Goal: Task Accomplishment & Management: Manage account settings

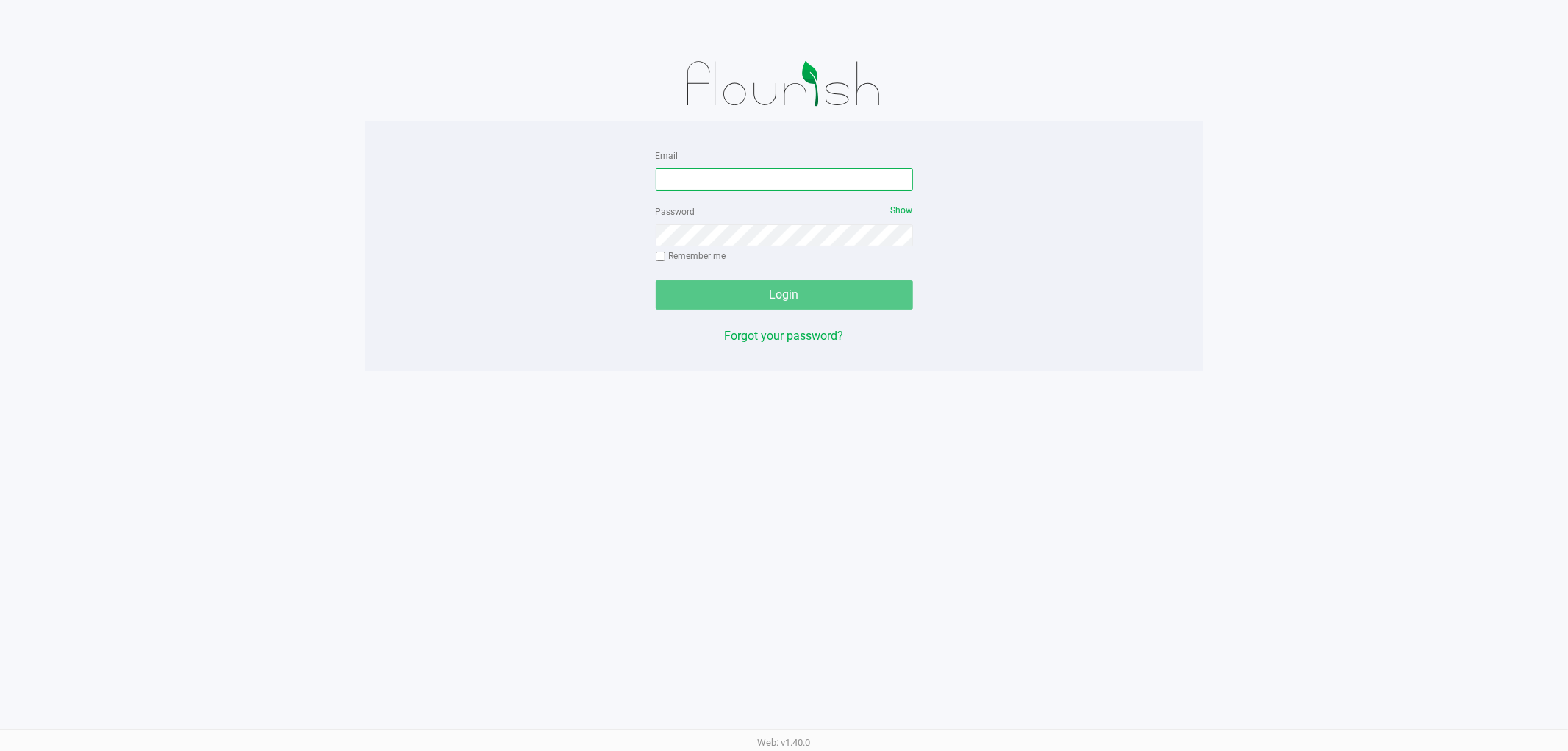
click at [806, 187] on input "Email" at bounding box center [784, 179] width 258 height 22
type input "[EMAIL_ADDRESS][DOMAIN_NAME]"
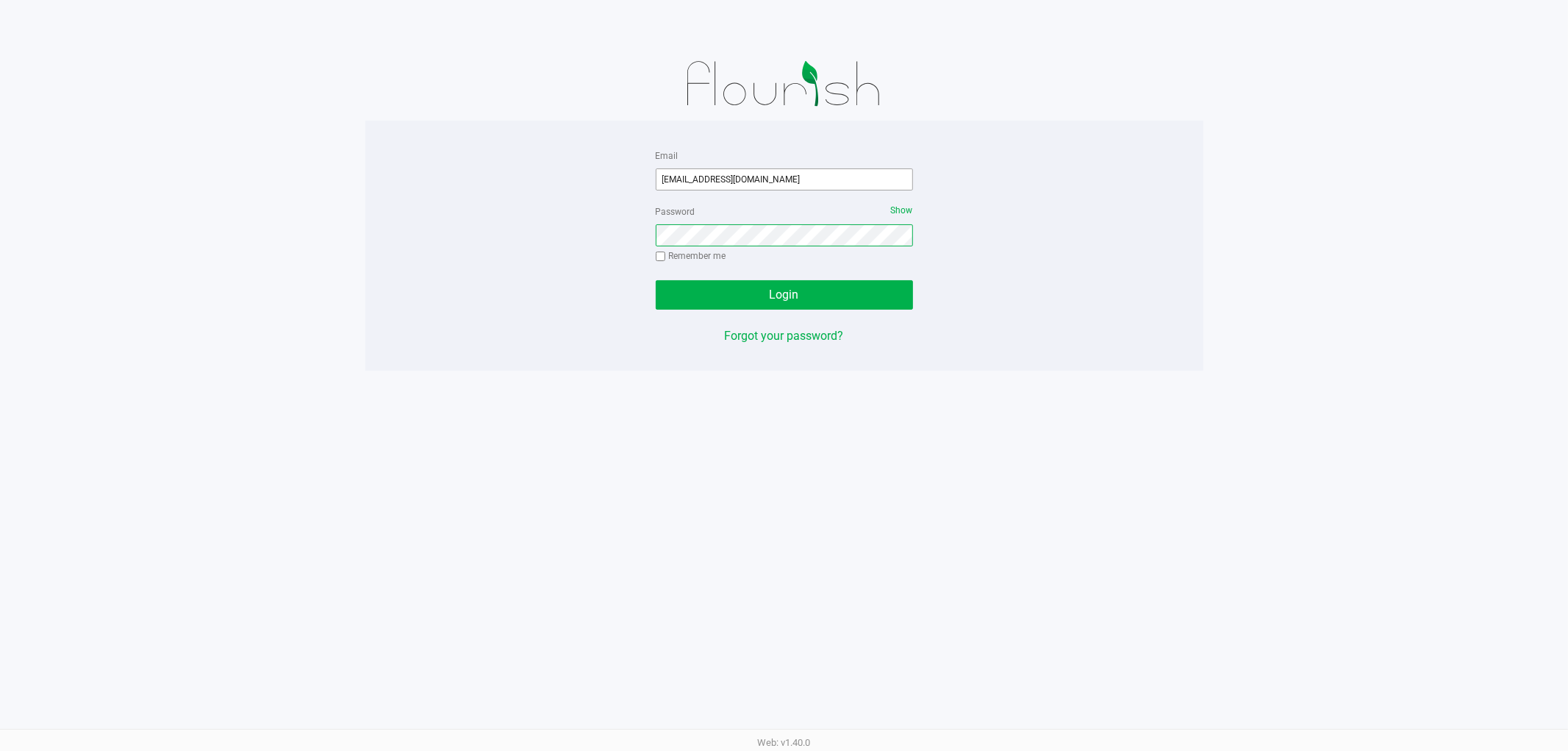
click at [656, 280] on button "Login" at bounding box center [784, 294] width 258 height 30
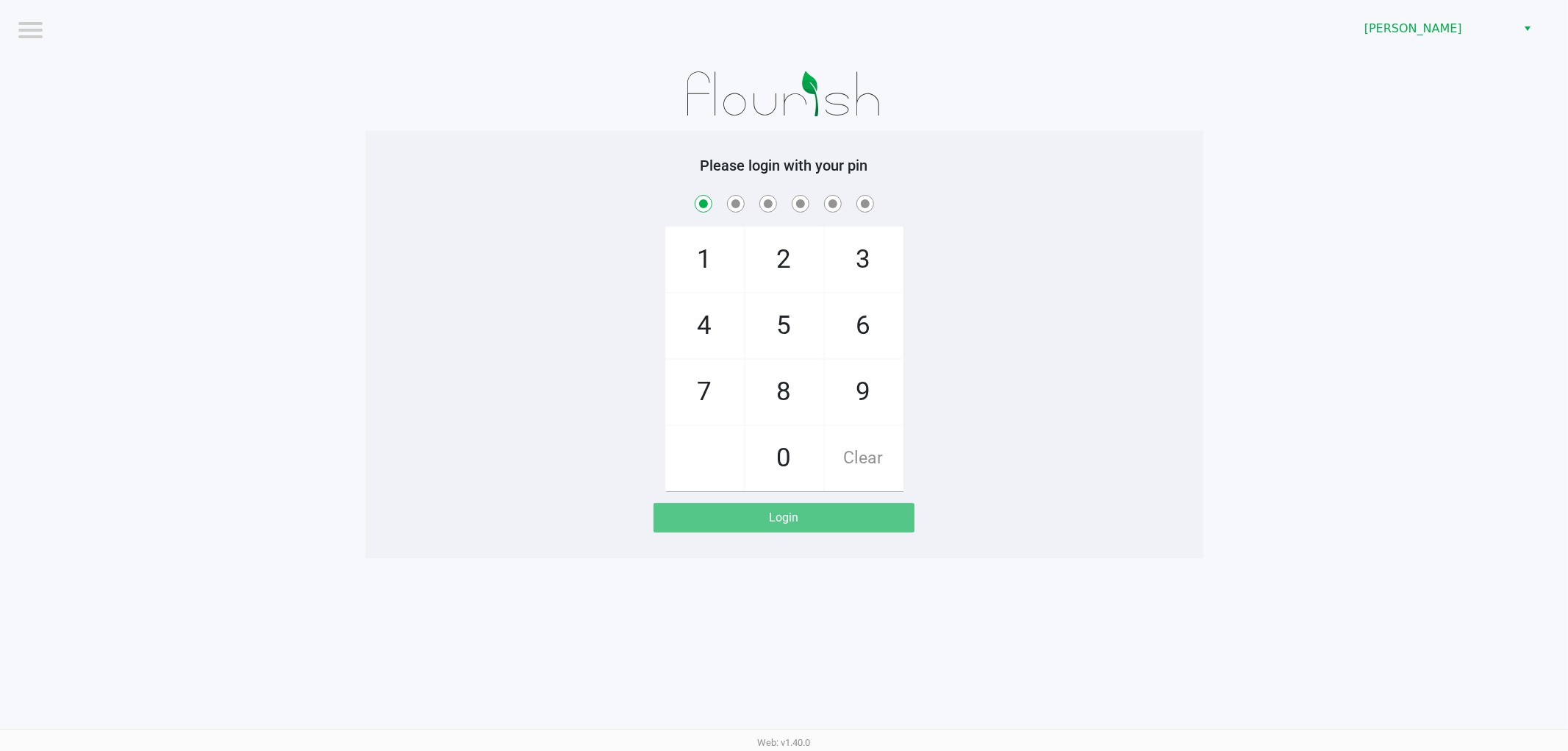
checkbox input "true"
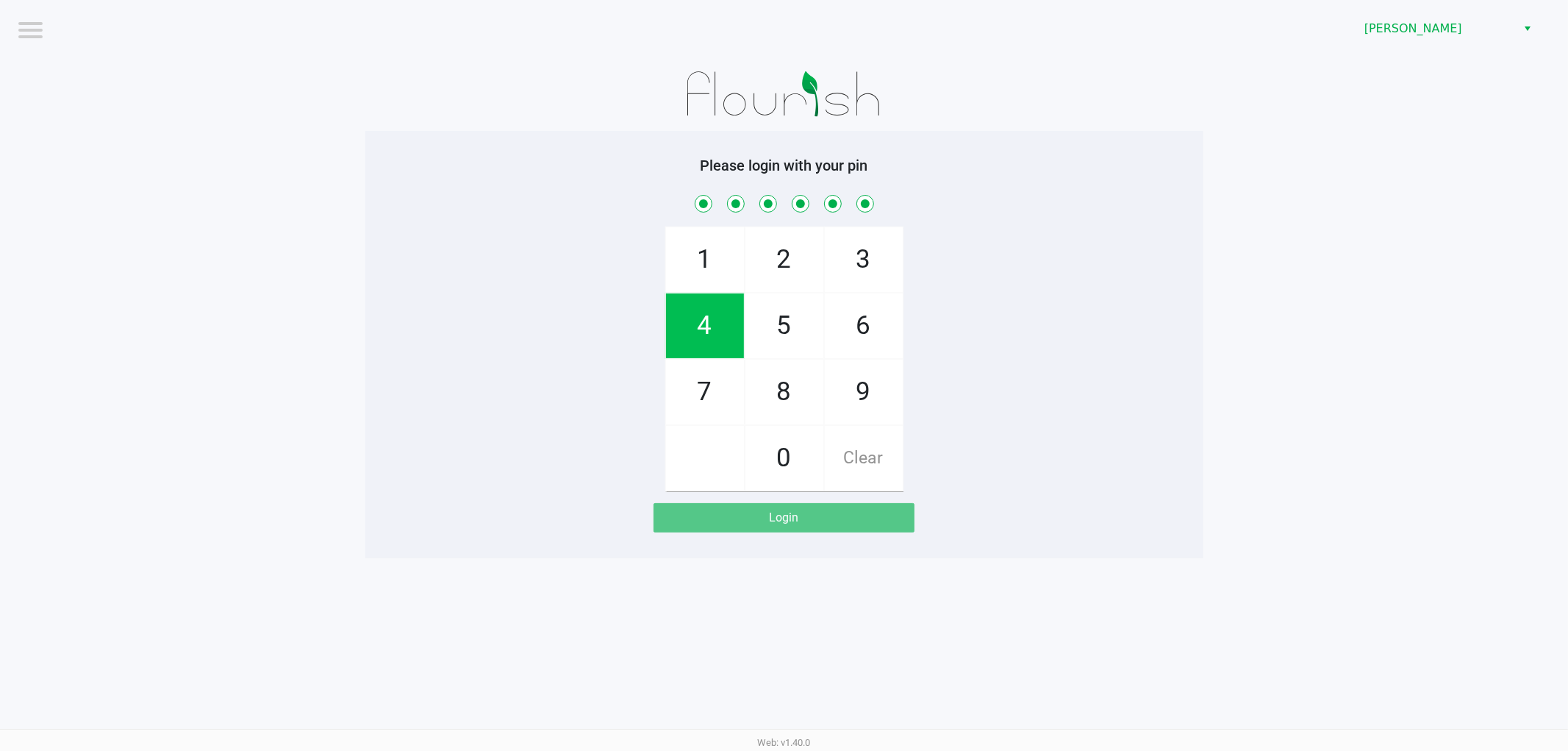
checkbox input "true"
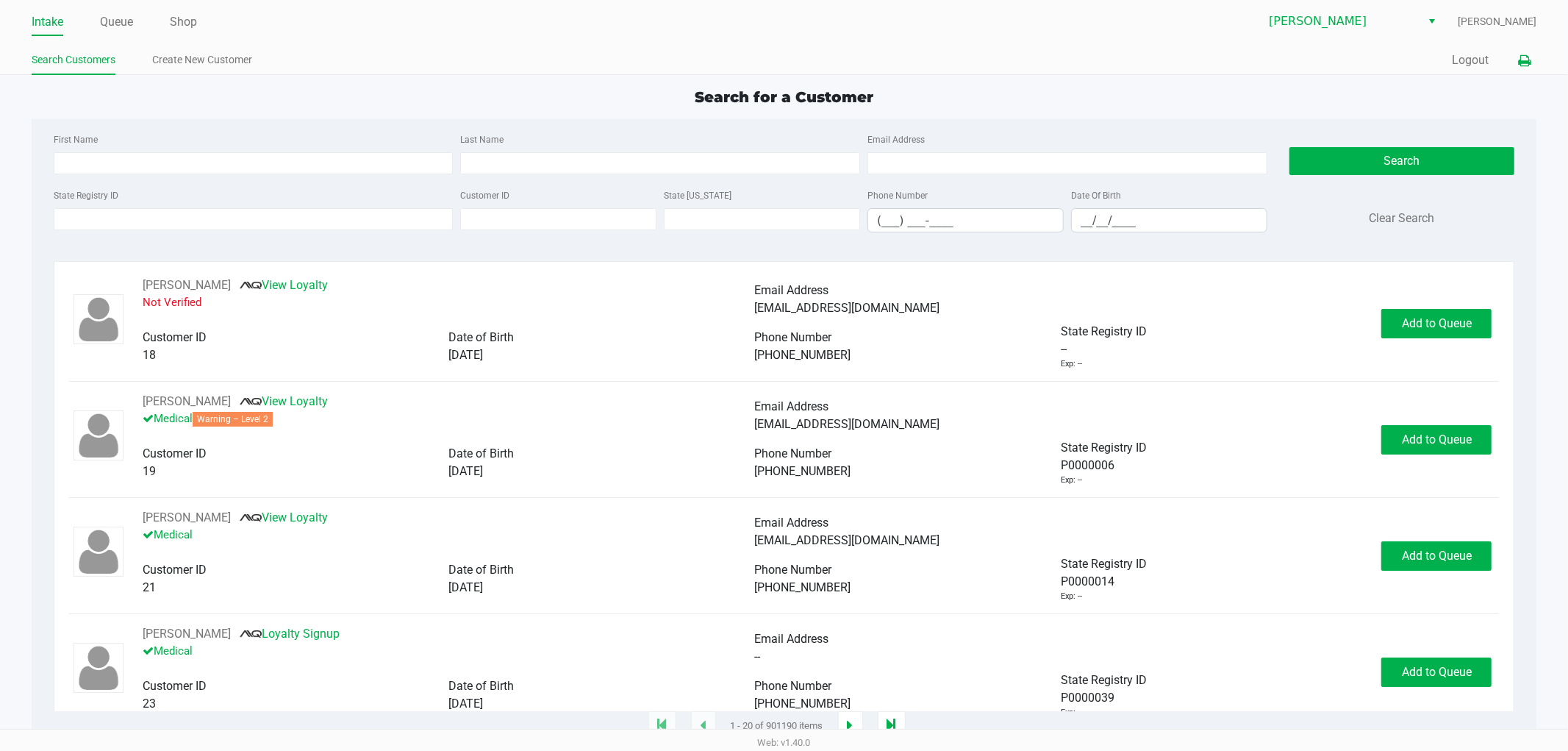
click at [1518, 60] on icon at bounding box center [1525, 61] width 12 height 11
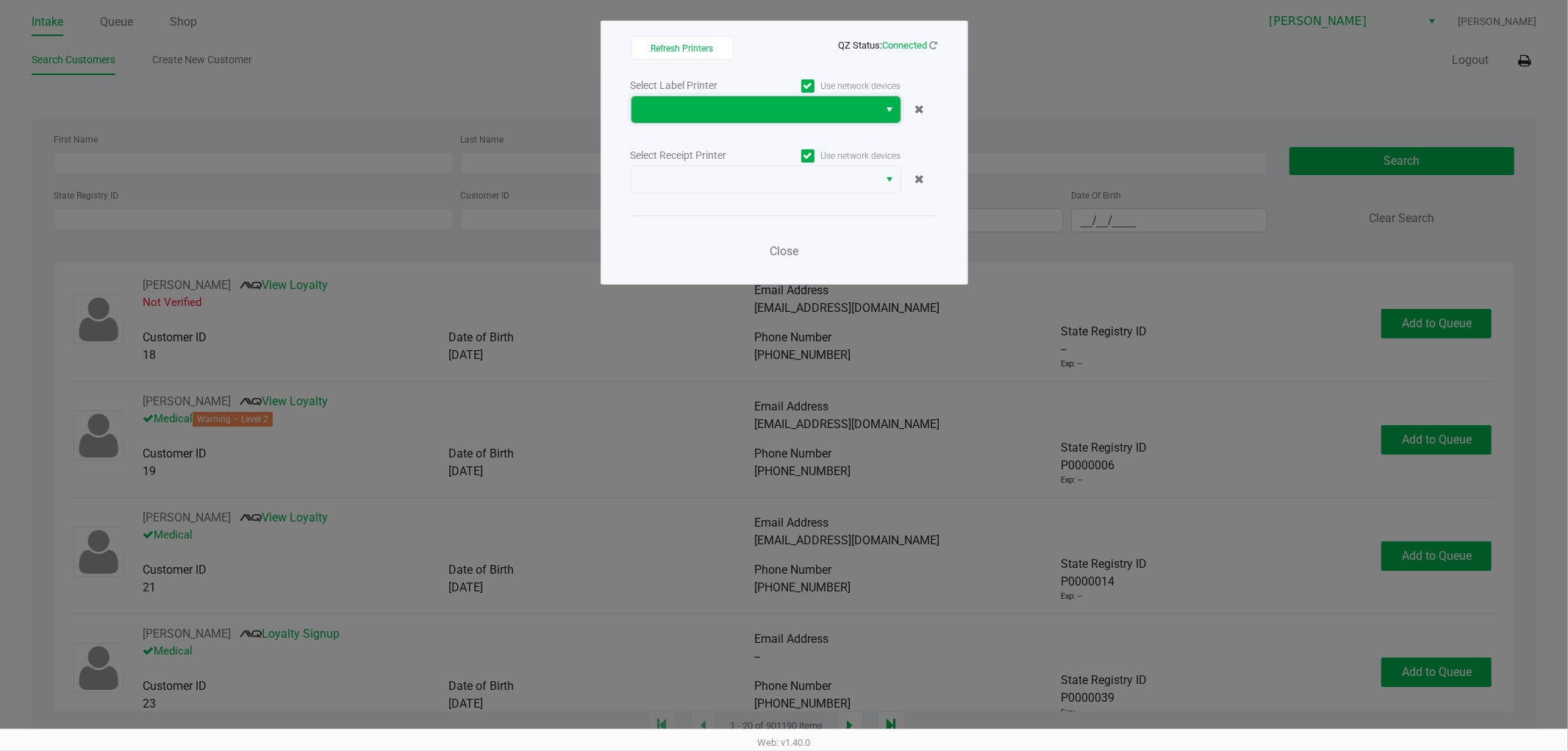
click at [667, 101] on span at bounding box center [755, 109] width 230 height 18
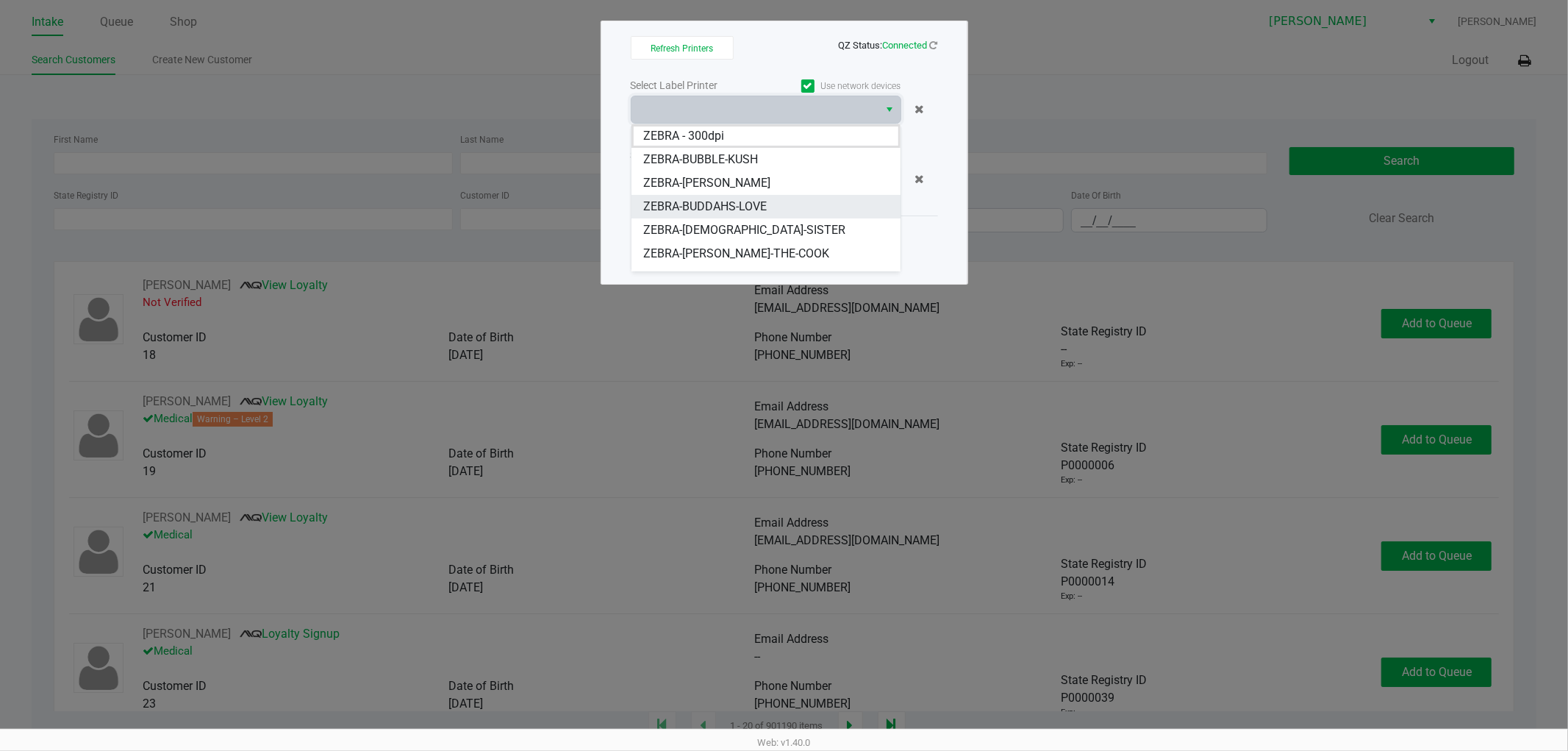
click at [729, 202] on span "ZEBRA-BUDDAHS-LOVE" at bounding box center [705, 206] width 123 height 18
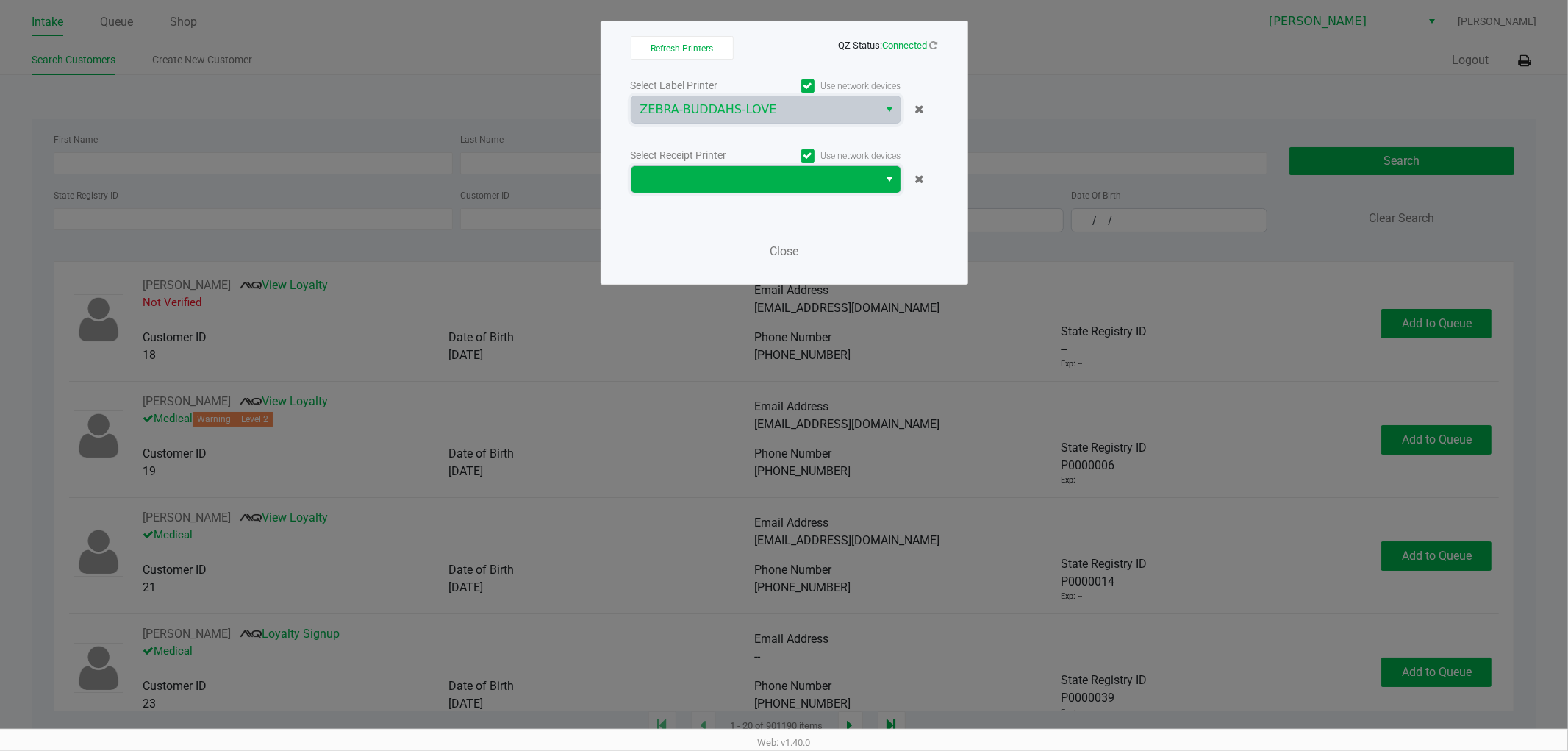
click at [734, 185] on span at bounding box center [755, 179] width 230 height 18
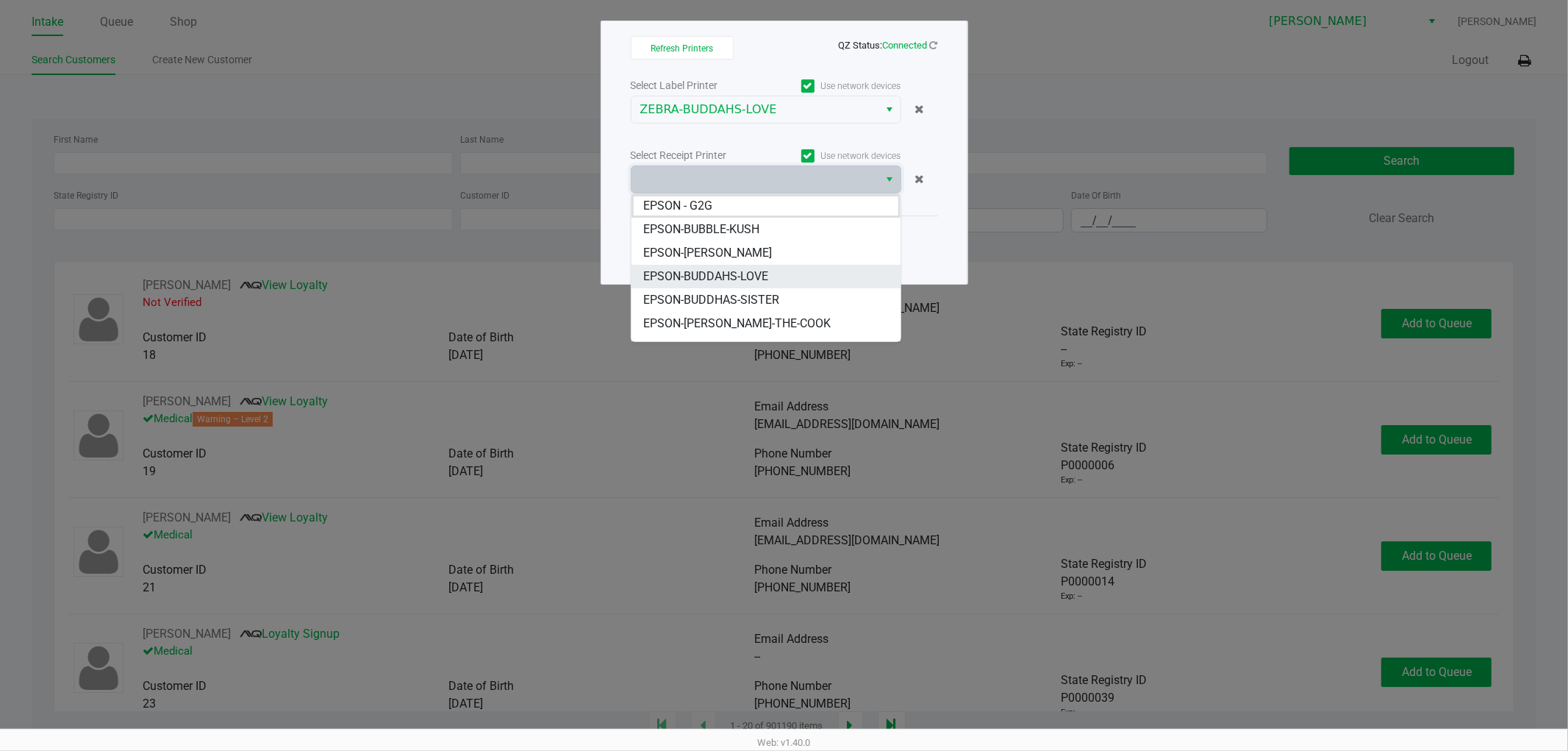
click at [726, 273] on span "EPSON-BUDDAHS-LOVE" at bounding box center [706, 276] width 125 height 18
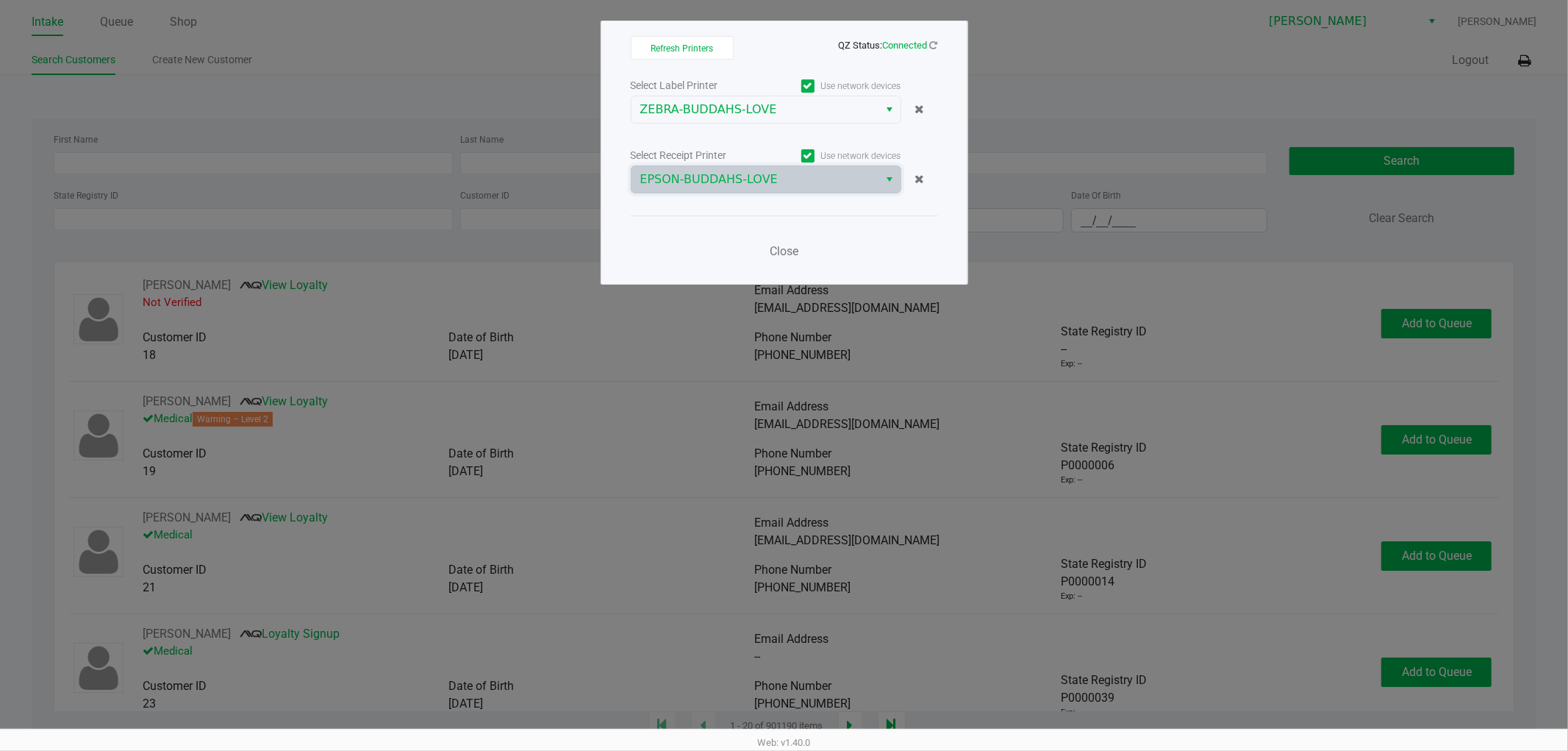
click at [739, 236] on div "Close" at bounding box center [784, 242] width 307 height 53
click at [801, 249] on button "Close" at bounding box center [784, 252] width 44 height 30
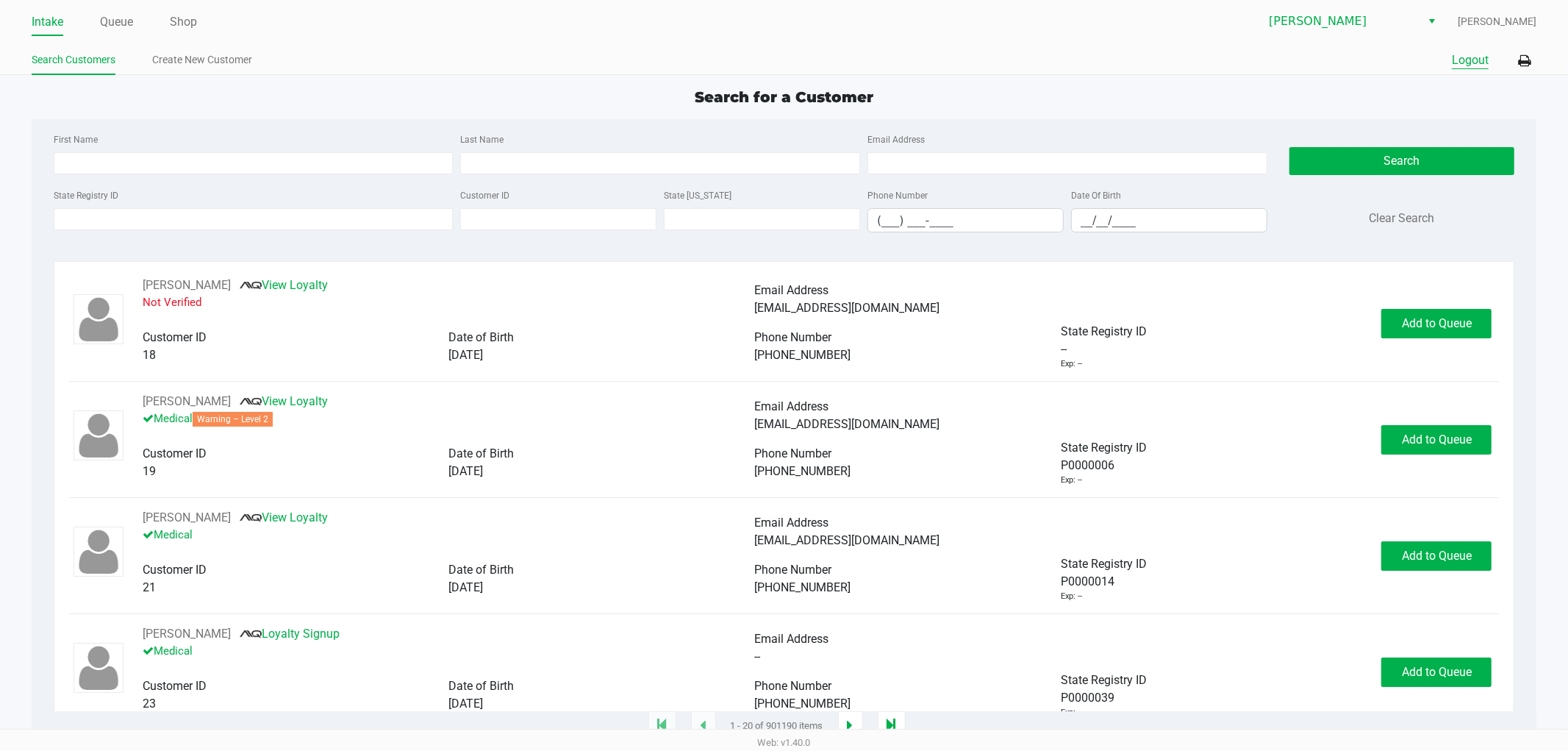
click at [1468, 63] on button "Logout" at bounding box center [1470, 60] width 37 height 18
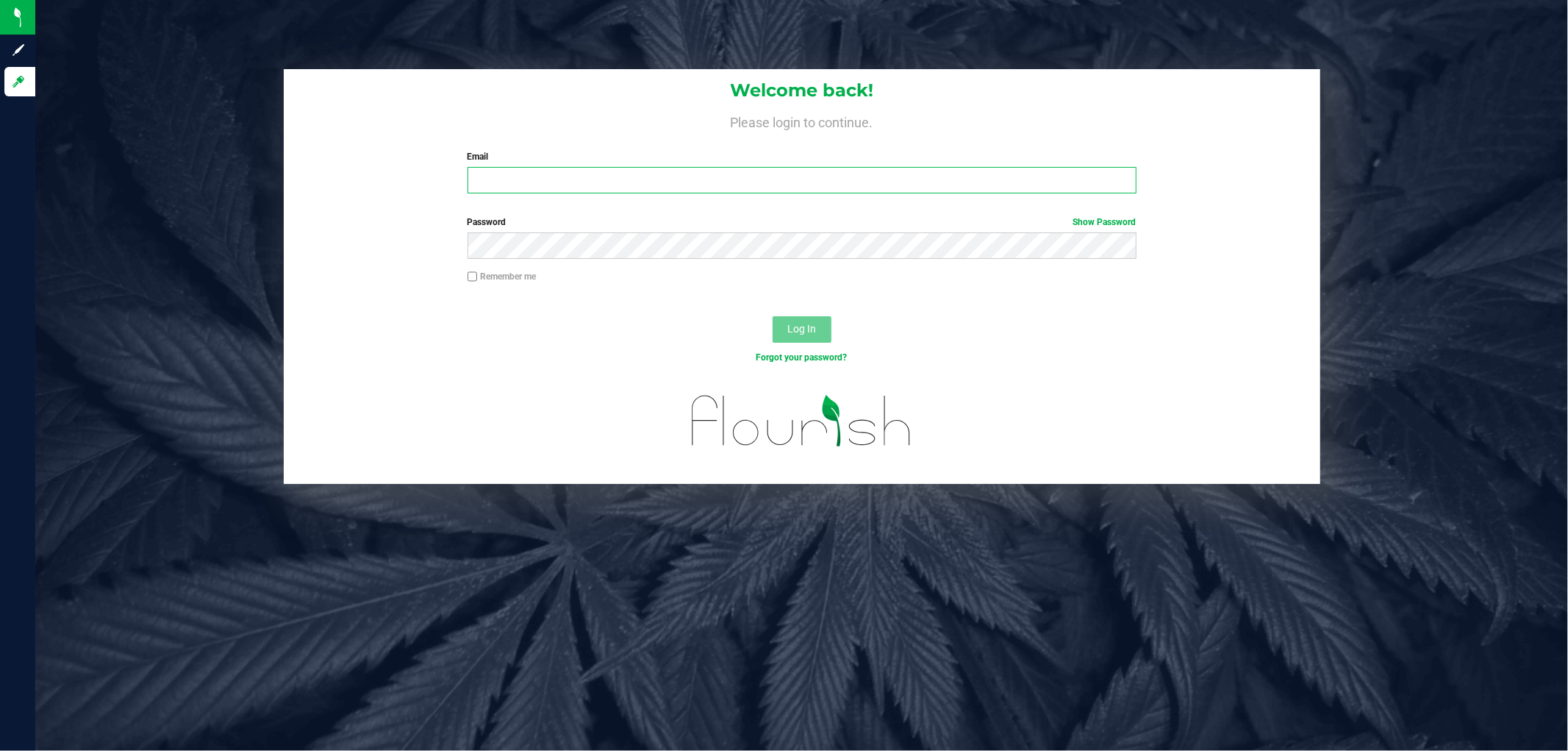
click at [548, 171] on input "Email" at bounding box center [802, 180] width 669 height 27
